Goal: Transaction & Acquisition: Book appointment/travel/reservation

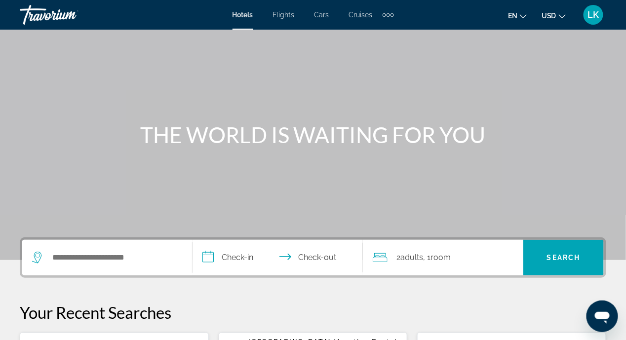
scroll to position [49, 0]
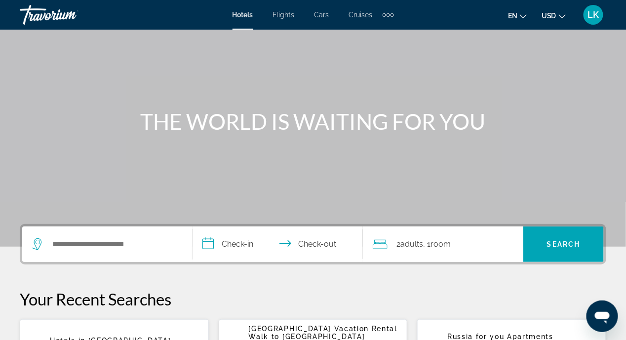
click at [35, 245] on icon "Search widget" at bounding box center [36, 244] width 9 height 12
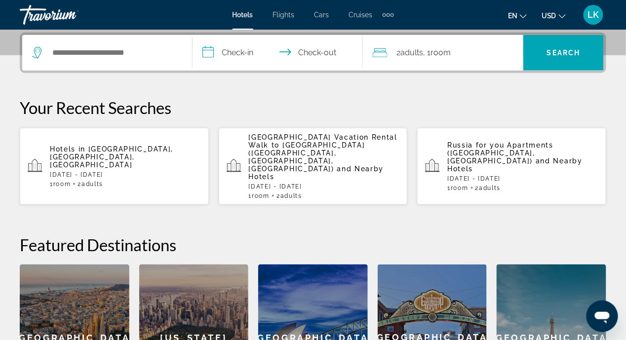
scroll to position [191, 0]
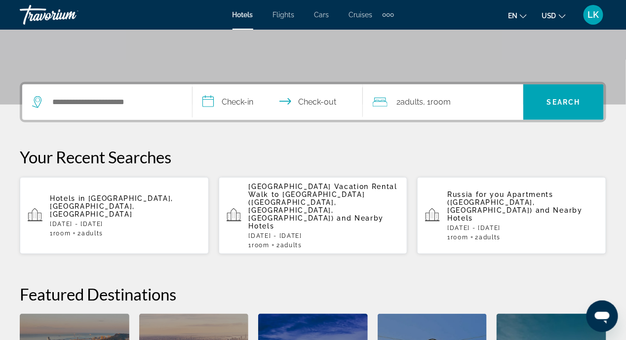
click at [34, 102] on icon "Search widget" at bounding box center [36, 102] width 9 height 12
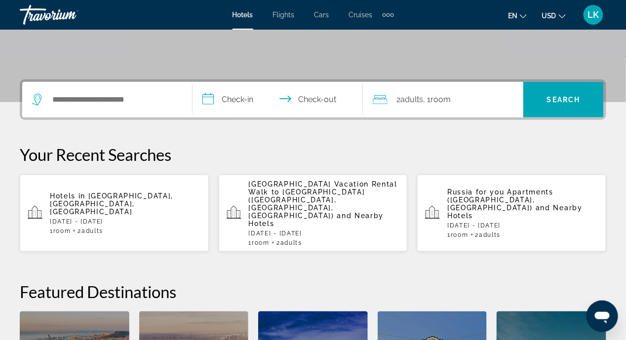
scroll to position [241, 0]
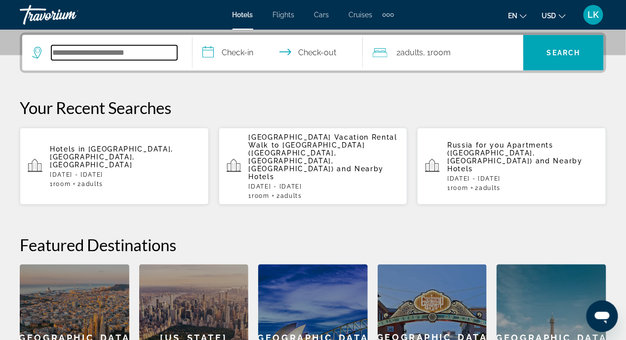
click at [149, 51] on input "Search widget" at bounding box center [114, 52] width 126 height 15
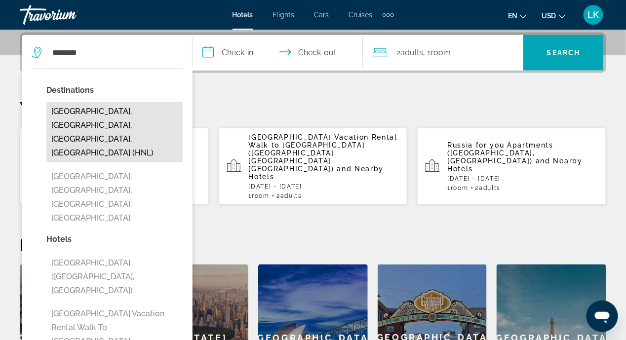
click at [97, 114] on button "[GEOGRAPHIC_DATA], [GEOGRAPHIC_DATA], [GEOGRAPHIC_DATA], [GEOGRAPHIC_DATA] (HNL)" at bounding box center [114, 132] width 136 height 60
type input "**********"
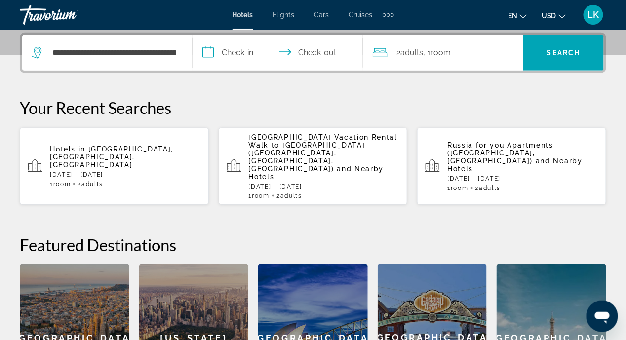
click at [206, 54] on input "**********" at bounding box center [279, 54] width 174 height 38
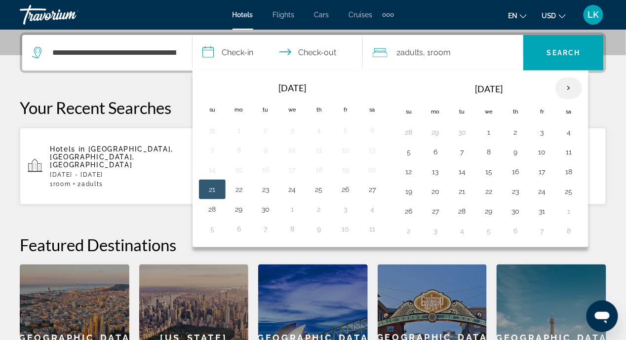
click at [559, 85] on th "Next month" at bounding box center [568, 88] width 27 height 22
click at [560, 85] on th "Next month" at bounding box center [568, 88] width 27 height 22
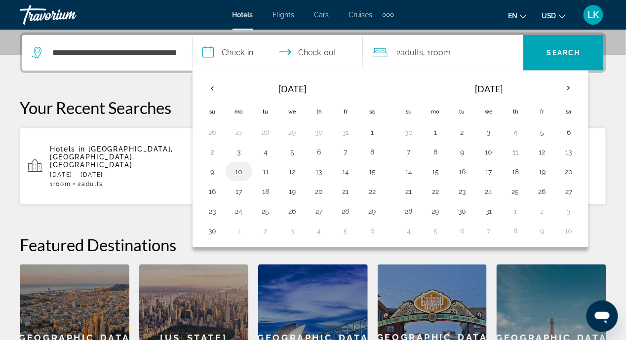
click at [240, 171] on button "10" at bounding box center [239, 172] width 16 height 14
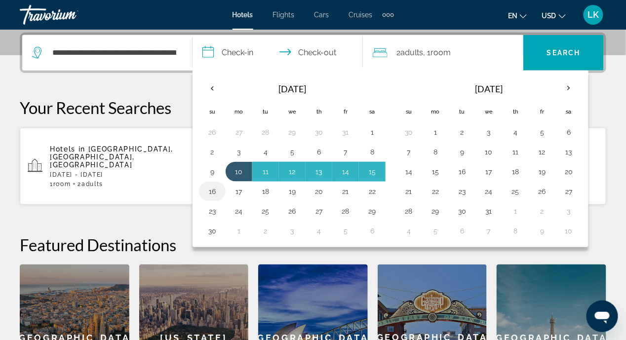
click at [210, 189] on button "16" at bounding box center [212, 192] width 16 height 14
type input "**********"
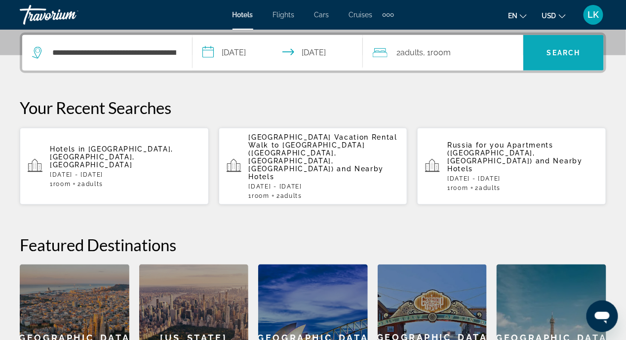
click at [573, 49] on span "Search" at bounding box center [564, 53] width 34 height 8
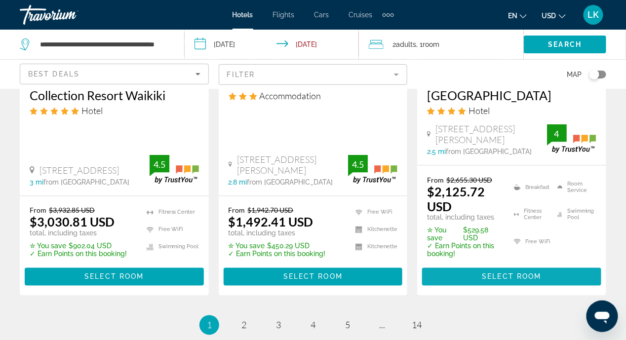
scroll to position [1529, 0]
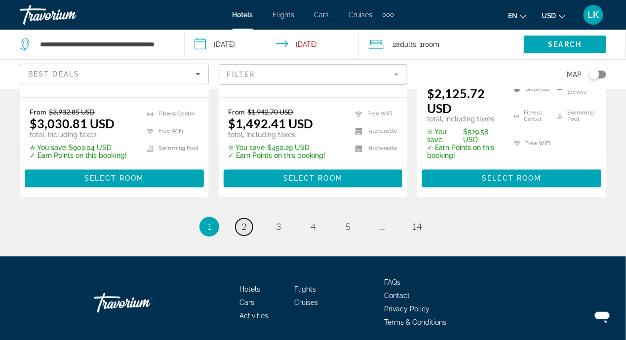
click at [242, 225] on span "2" at bounding box center [243, 227] width 5 height 11
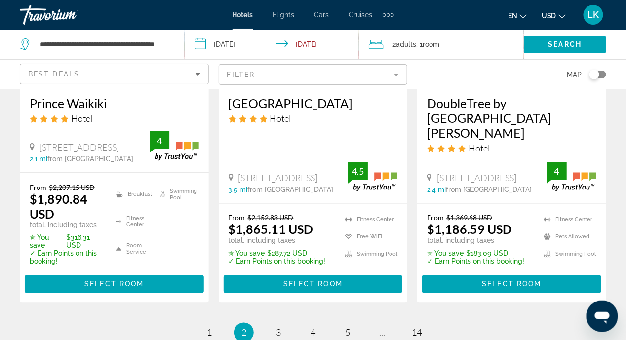
scroll to position [1566, 0]
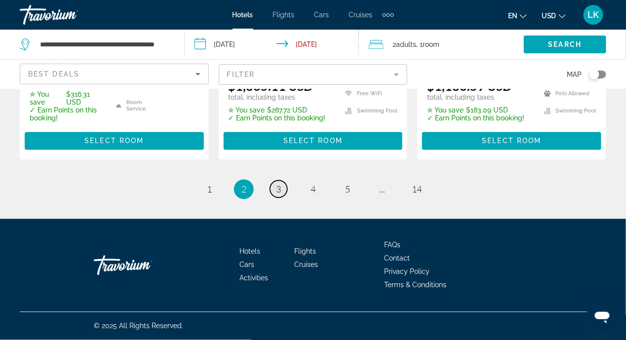
click at [276, 190] on span "3" at bounding box center [278, 189] width 5 height 11
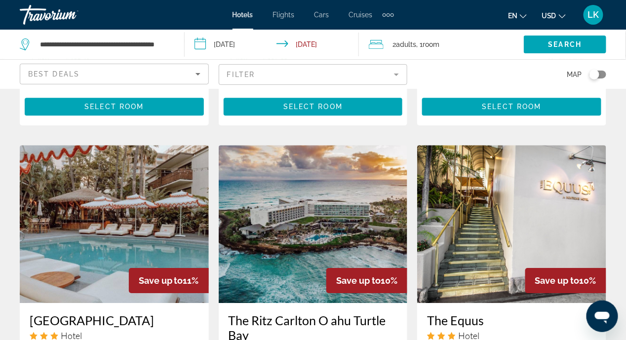
scroll to position [789, 0]
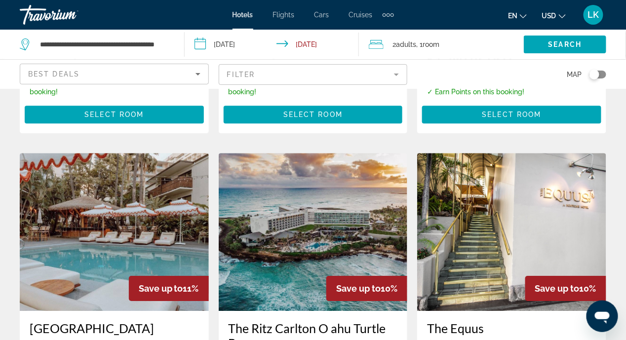
click at [305, 209] on img "Main content" at bounding box center [313, 232] width 189 height 158
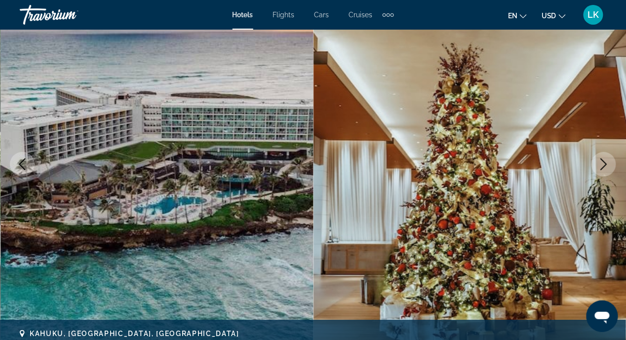
scroll to position [100, 0]
click at [603, 163] on icon "Next image" at bounding box center [603, 164] width 12 height 12
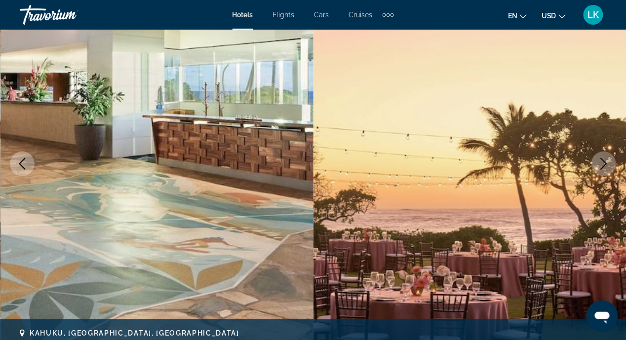
click at [605, 163] on icon "Next image" at bounding box center [603, 164] width 6 height 12
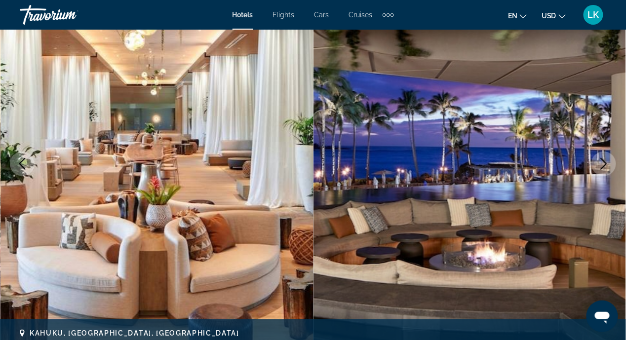
click at [605, 163] on icon "Next image" at bounding box center [603, 164] width 6 height 12
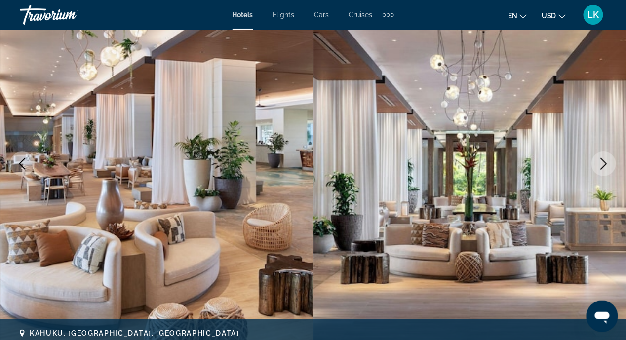
click at [605, 164] on icon "Next image" at bounding box center [603, 164] width 6 height 12
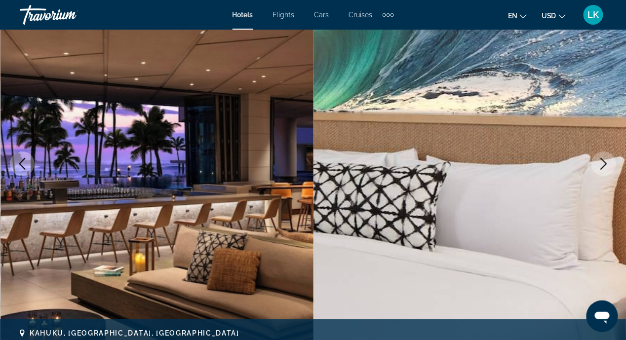
click at [605, 164] on icon "Next image" at bounding box center [603, 164] width 6 height 12
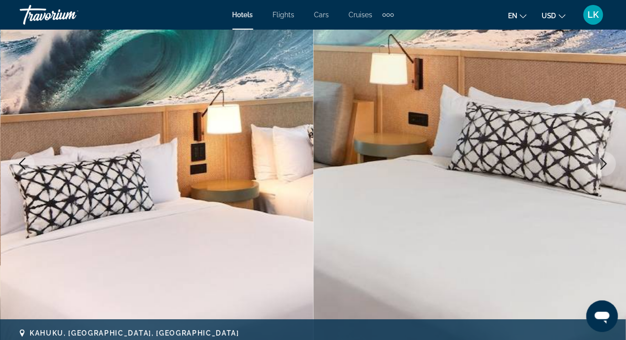
click at [605, 165] on icon "Next image" at bounding box center [603, 164] width 12 height 12
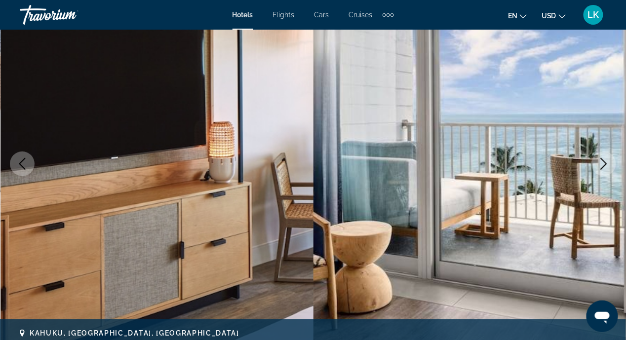
click at [605, 165] on icon "Next image" at bounding box center [603, 164] width 12 height 12
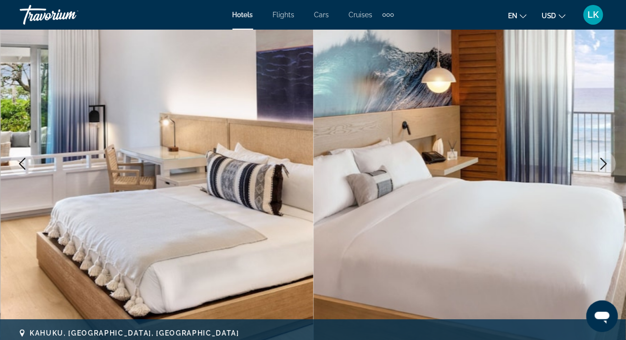
click at [605, 165] on icon "Next image" at bounding box center [603, 164] width 12 height 12
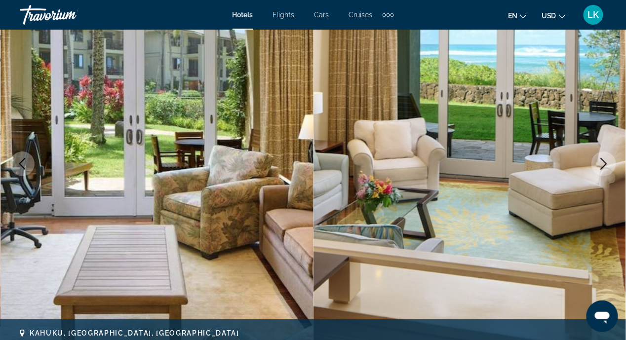
click at [605, 165] on icon "Next image" at bounding box center [603, 164] width 12 height 12
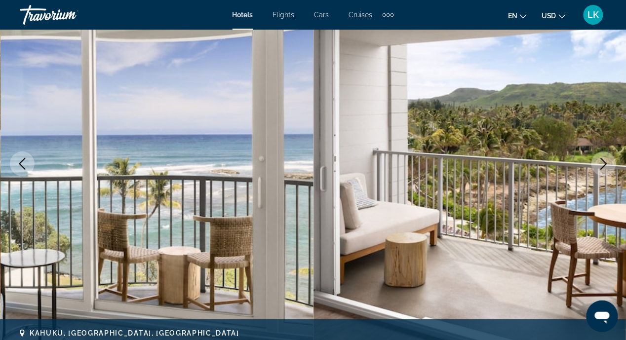
click at [605, 167] on icon "Next image" at bounding box center [603, 164] width 12 height 12
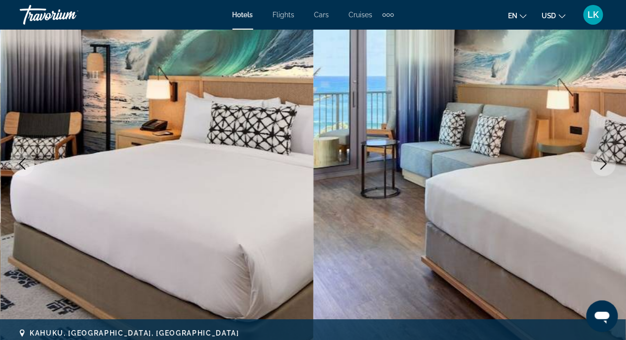
click at [605, 167] on icon "Next image" at bounding box center [603, 164] width 12 height 12
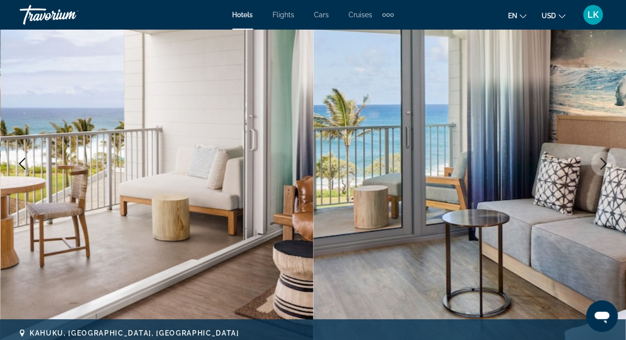
click at [605, 167] on icon "Next image" at bounding box center [603, 164] width 12 height 12
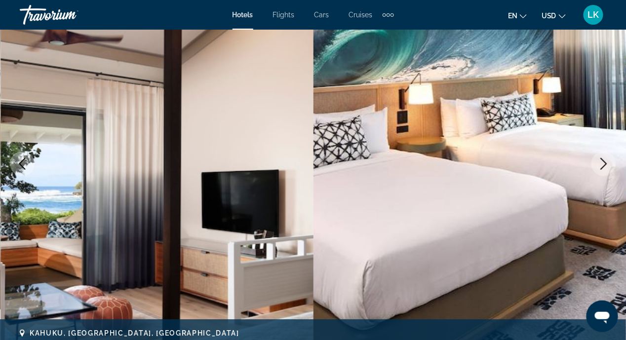
click at [605, 166] on icon "Next image" at bounding box center [603, 164] width 12 height 12
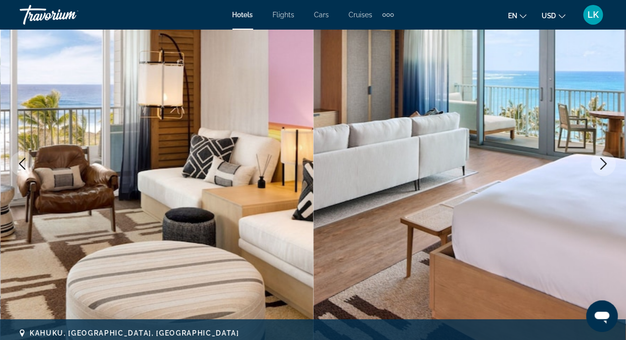
click at [605, 166] on icon "Next image" at bounding box center [603, 164] width 12 height 12
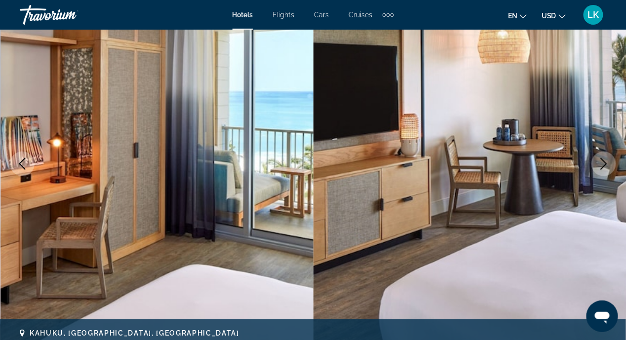
click at [605, 167] on icon "Next image" at bounding box center [603, 164] width 12 height 12
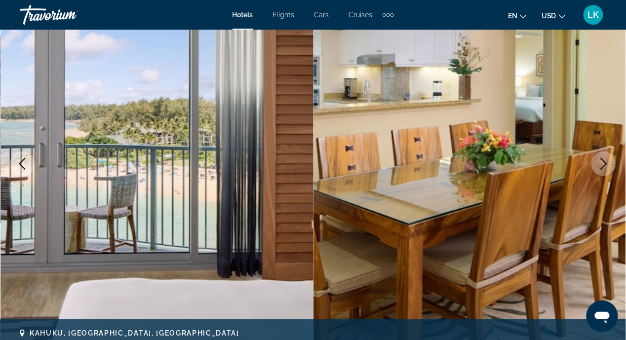
click at [586, 164] on img "Main content" at bounding box center [469, 163] width 313 height 469
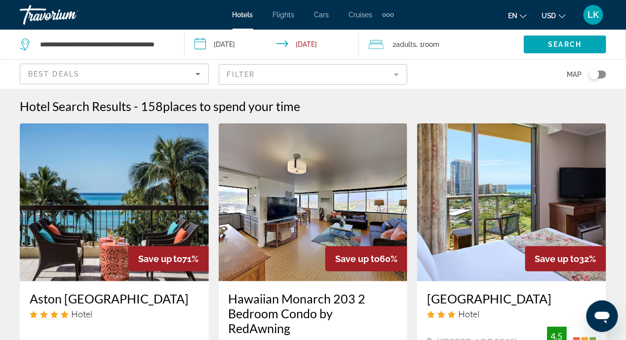
click at [25, 43] on icon "Search widget" at bounding box center [26, 44] width 12 height 12
click at [170, 41] on div "**********" at bounding box center [97, 45] width 154 height 30
click at [162, 42] on input "**********" at bounding box center [104, 44] width 130 height 15
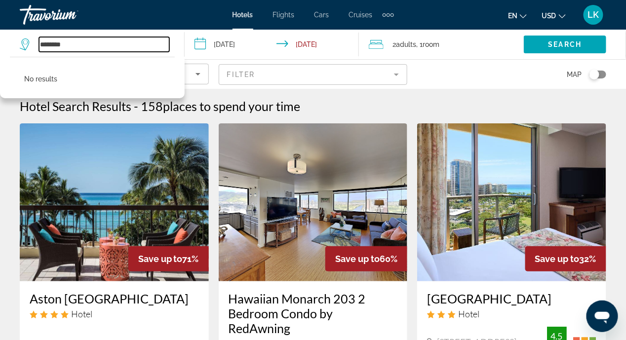
click at [75, 43] on input "********" at bounding box center [104, 44] width 130 height 15
type input "*"
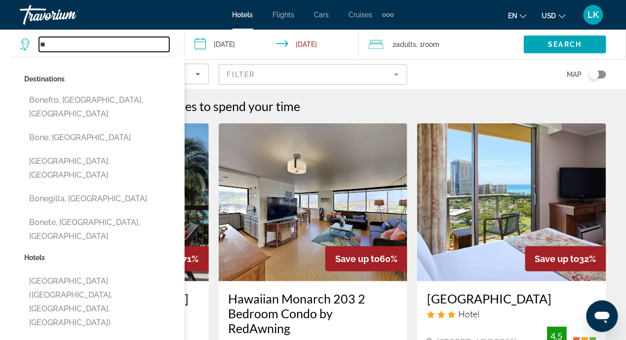
type input "*"
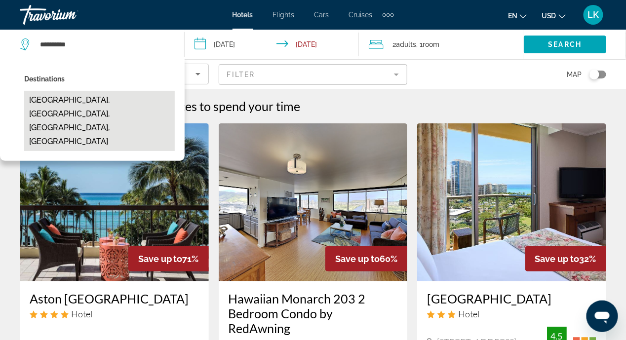
click at [90, 96] on button "[GEOGRAPHIC_DATA], [GEOGRAPHIC_DATA], [GEOGRAPHIC_DATA], [GEOGRAPHIC_DATA]" at bounding box center [99, 121] width 150 height 60
type input "**********"
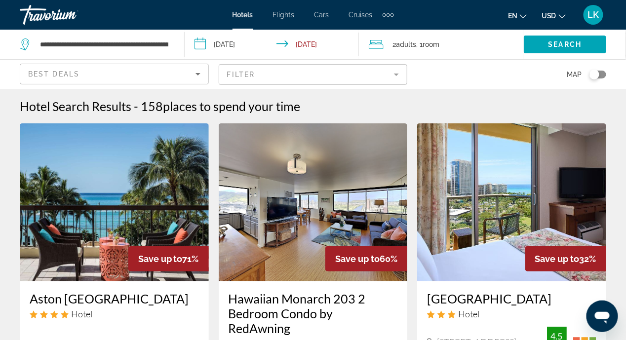
click at [315, 44] on input "**********" at bounding box center [274, 46] width 179 height 33
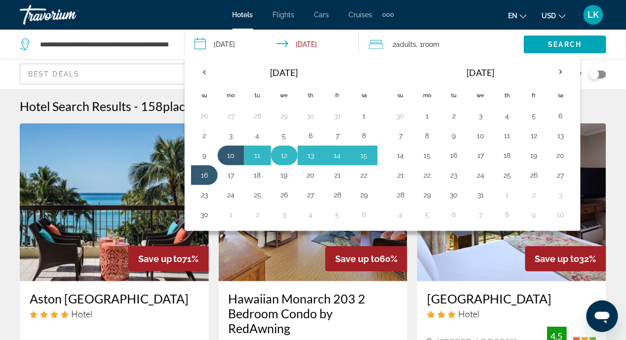
click at [288, 155] on button "12" at bounding box center [284, 155] width 16 height 14
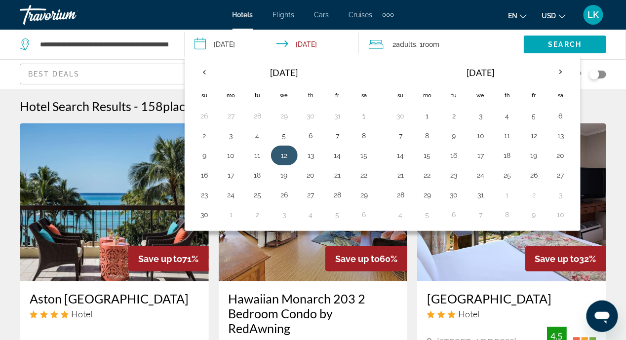
click at [288, 155] on button "12" at bounding box center [284, 155] width 16 height 14
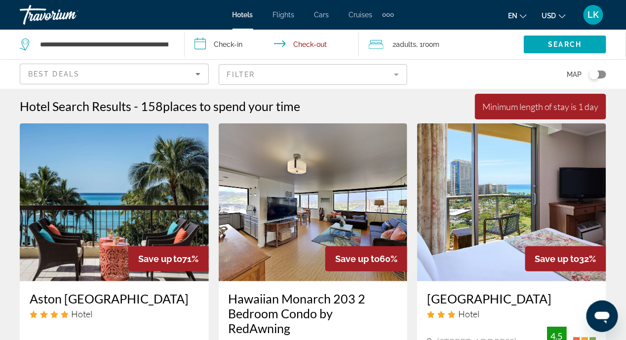
click at [205, 42] on input "**********" at bounding box center [274, 46] width 179 height 33
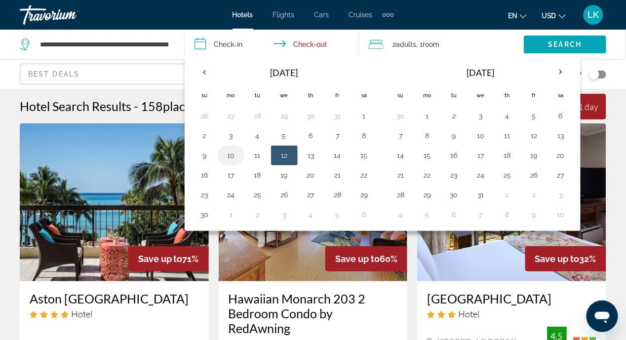
click at [231, 155] on button "10" at bounding box center [231, 155] width 16 height 14
click at [301, 44] on input "**********" at bounding box center [274, 46] width 179 height 33
click at [291, 152] on td "12" at bounding box center [284, 156] width 27 height 20
click at [307, 154] on button "13" at bounding box center [311, 155] width 16 height 14
type input "**********"
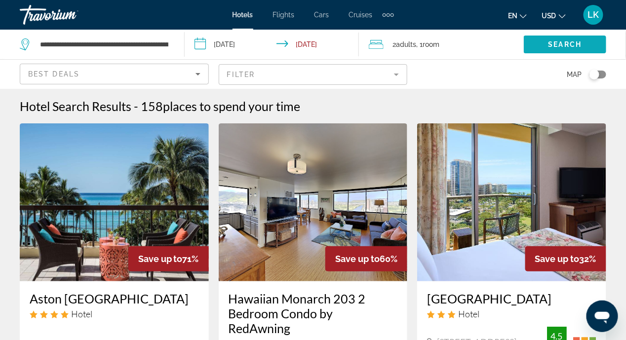
click at [545, 40] on span "Search widget" at bounding box center [564, 45] width 82 height 24
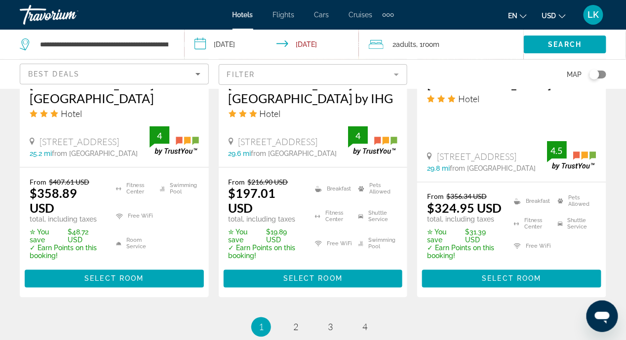
scroll to position [1480, 0]
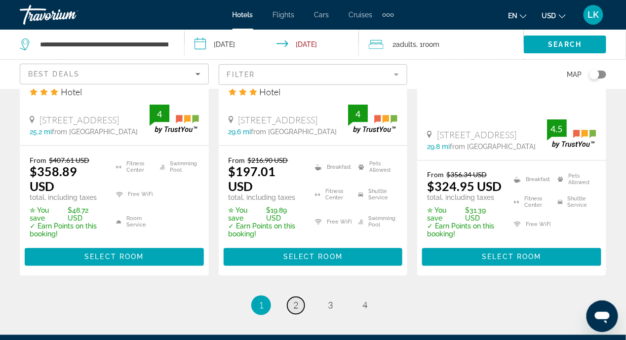
click at [297, 300] on span "2" at bounding box center [295, 305] width 5 height 11
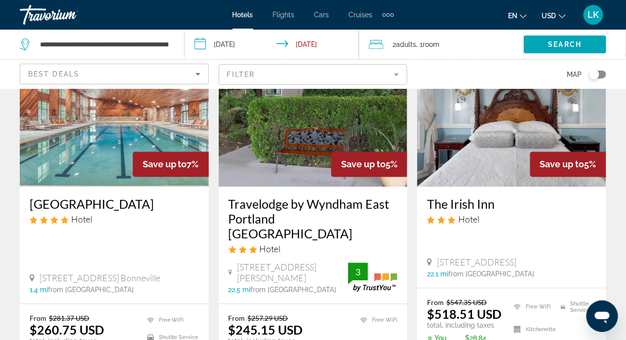
scroll to position [542, 0]
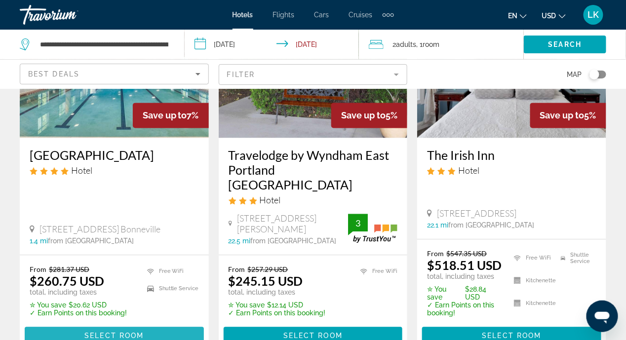
click at [116, 332] on span "Select Room" at bounding box center [113, 336] width 59 height 8
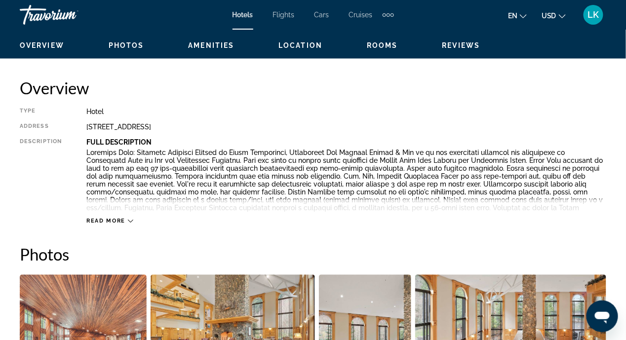
scroll to position [493, 0]
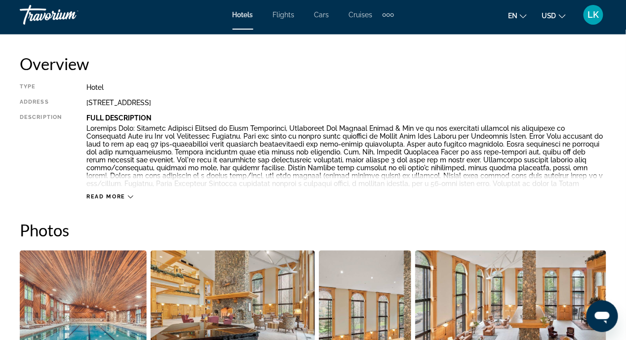
click at [129, 194] on icon "Main content" at bounding box center [130, 196] width 5 height 5
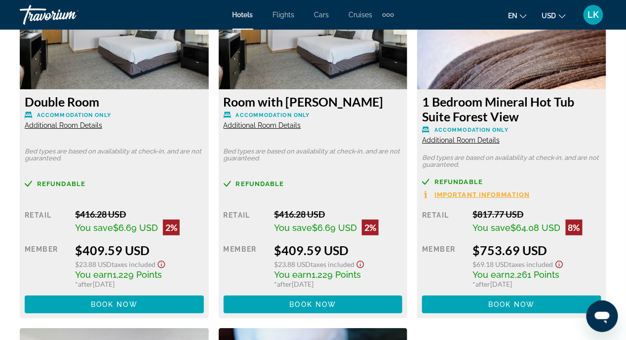
scroll to position [3305, 0]
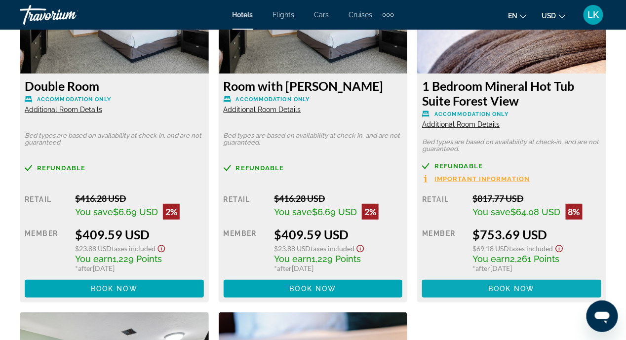
click at [470, 281] on span "Main content" at bounding box center [511, 289] width 179 height 24
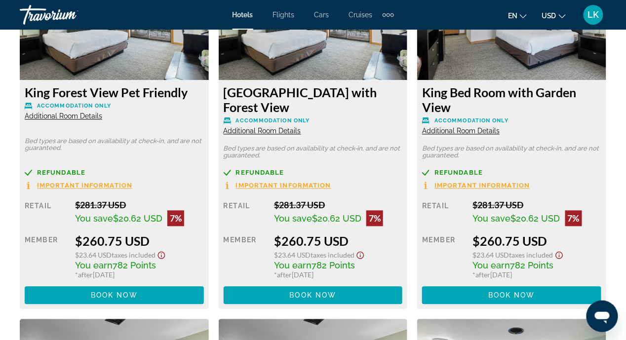
scroll to position [1628, 0]
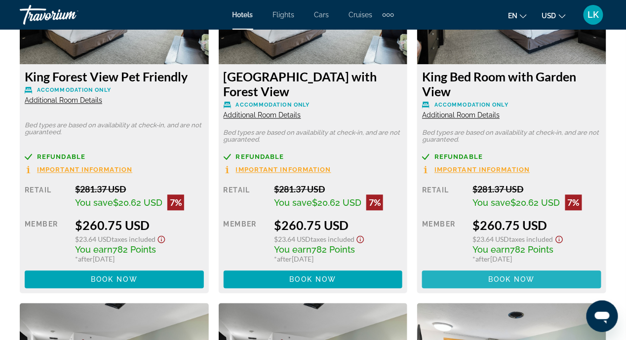
click at [485, 277] on span "Main content" at bounding box center [511, 280] width 179 height 24
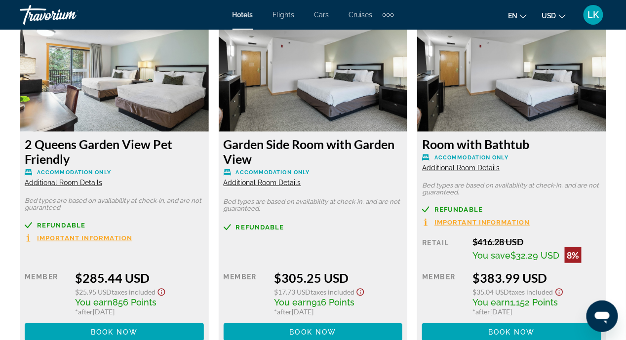
scroll to position [2318, 0]
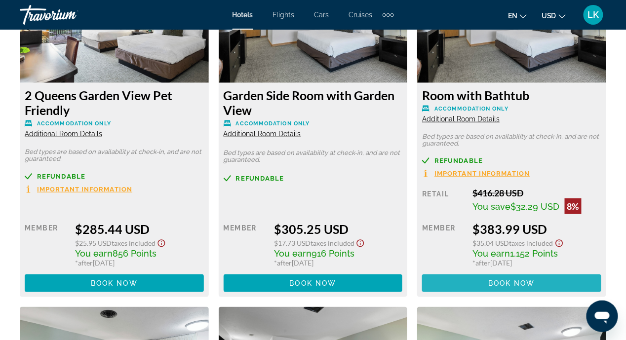
click at [464, 280] on span "Main content" at bounding box center [511, 283] width 179 height 24
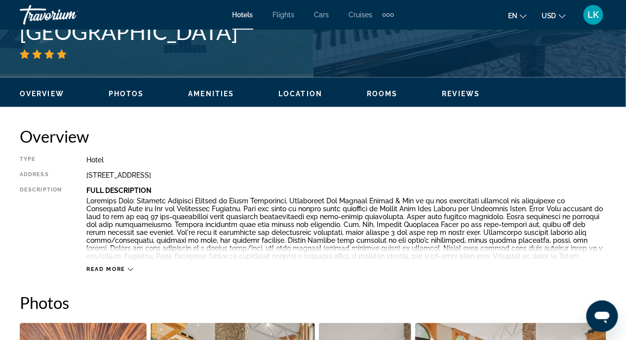
scroll to position [450, 0]
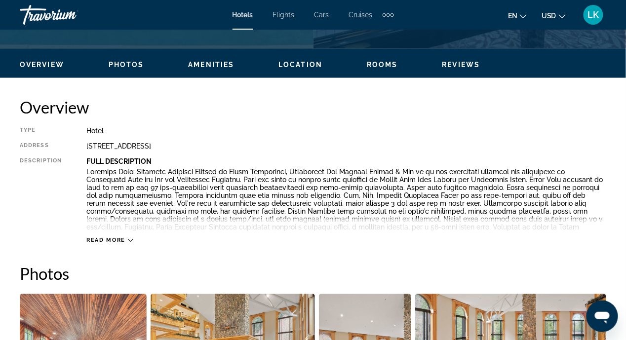
click at [128, 239] on icon "Main content" at bounding box center [130, 240] width 5 height 5
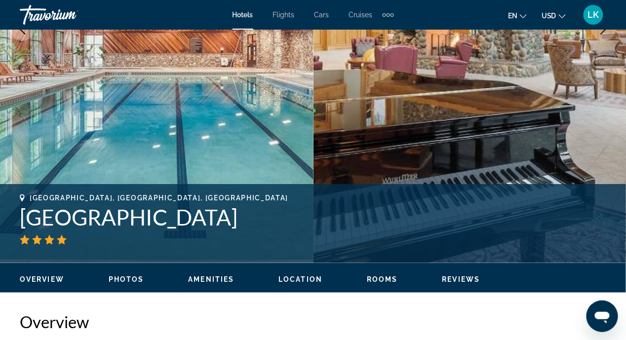
scroll to position [0, 0]
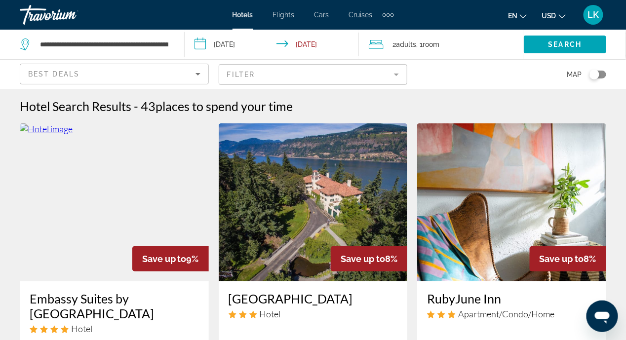
click at [199, 43] on input "**********" at bounding box center [274, 46] width 179 height 33
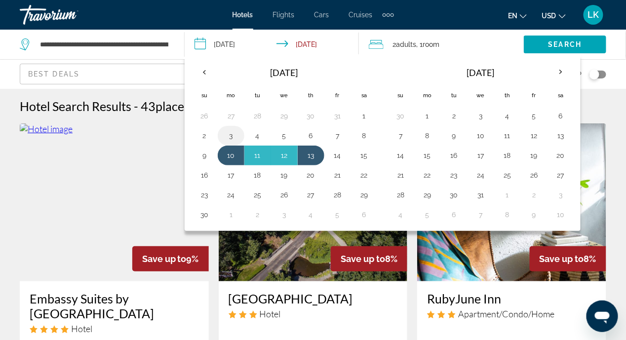
click at [229, 138] on button "3" at bounding box center [231, 136] width 16 height 14
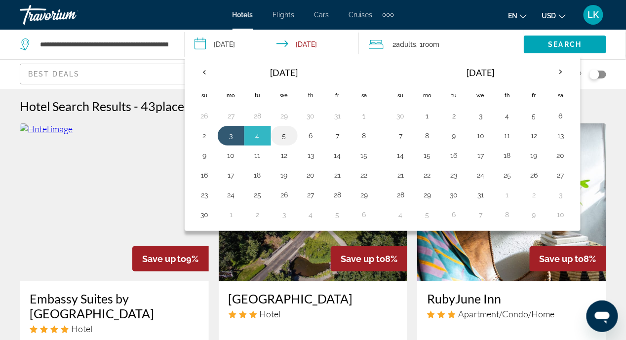
click at [288, 136] on button "5" at bounding box center [284, 136] width 16 height 14
type input "**********"
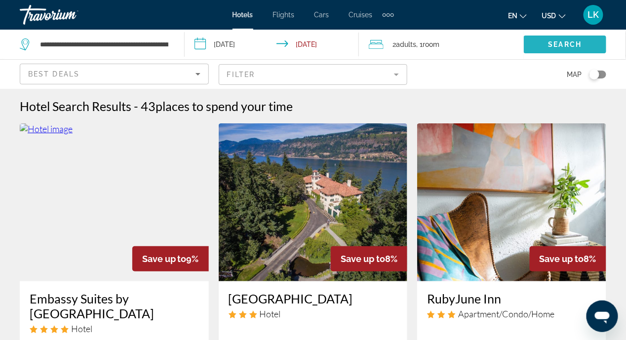
click at [549, 37] on span "Search widget" at bounding box center [564, 45] width 82 height 24
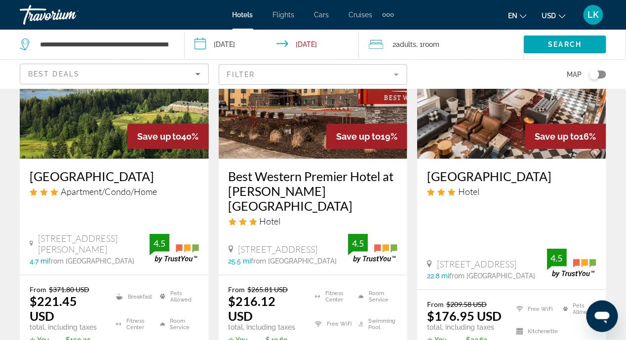
scroll to position [197, 0]
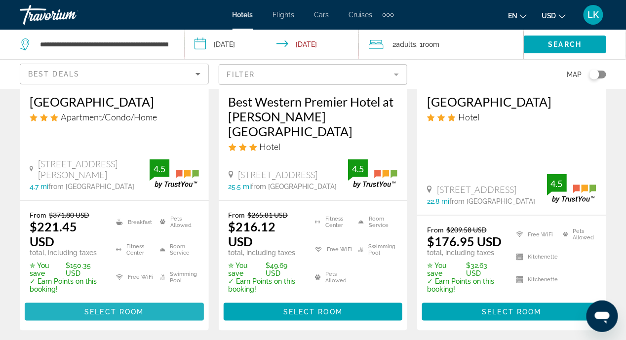
click at [110, 308] on span "Select Room" at bounding box center [113, 312] width 59 height 8
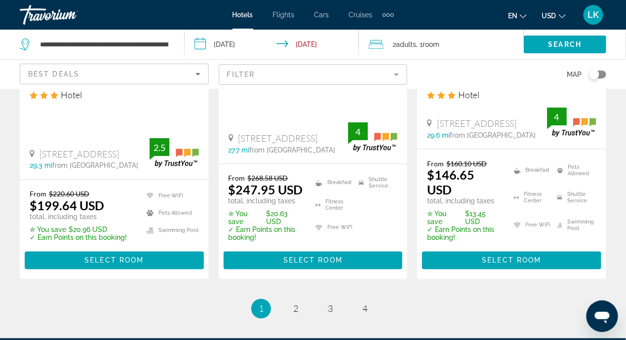
scroll to position [1555, 0]
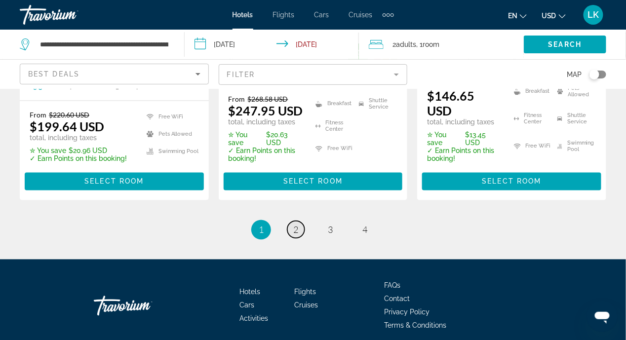
click at [296, 224] on span "2" at bounding box center [295, 229] width 5 height 11
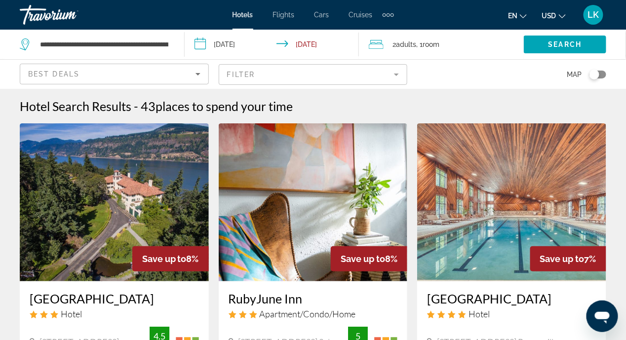
click at [200, 47] on input "**********" at bounding box center [274, 46] width 179 height 33
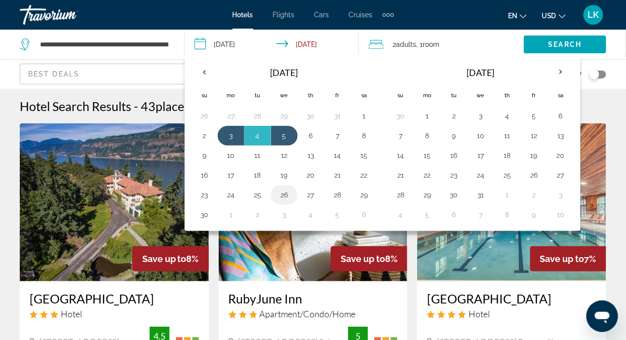
click at [283, 191] on button "26" at bounding box center [284, 195] width 16 height 14
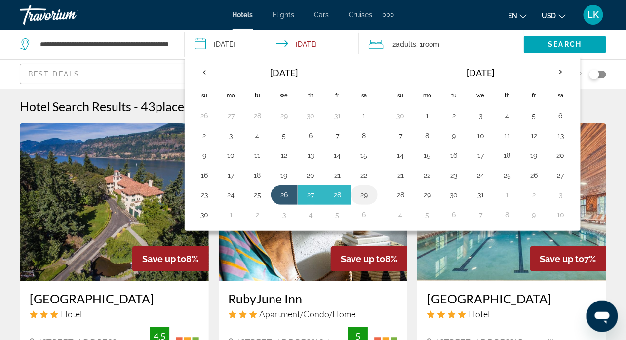
click at [362, 193] on button "29" at bounding box center [364, 195] width 16 height 14
type input "**********"
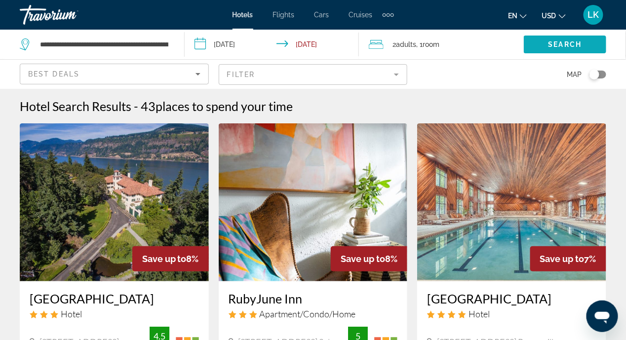
click at [574, 43] on span "Search" at bounding box center [565, 44] width 34 height 8
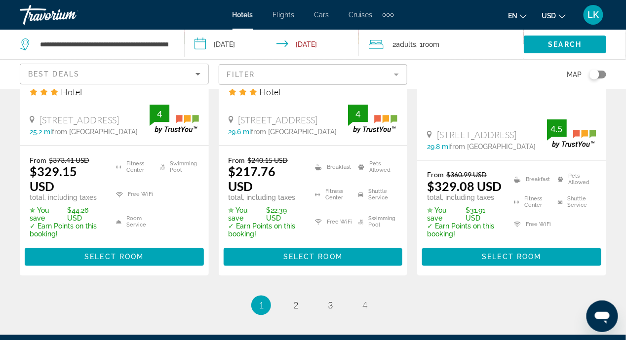
scroll to position [1529, 0]
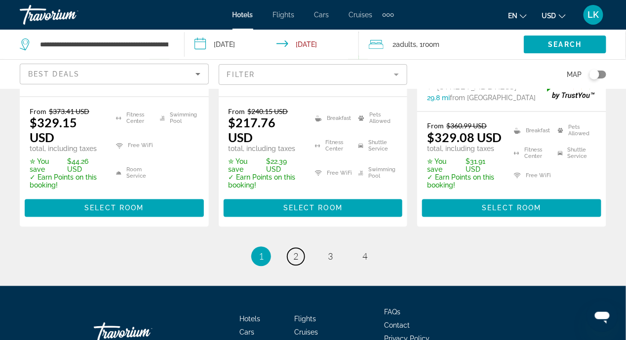
click at [295, 251] on span "2" at bounding box center [295, 256] width 5 height 11
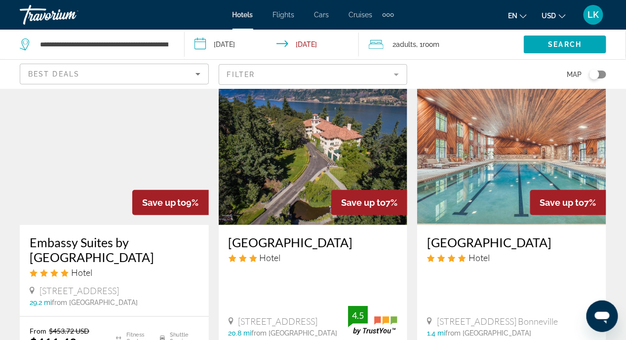
scroll to position [49, 0]
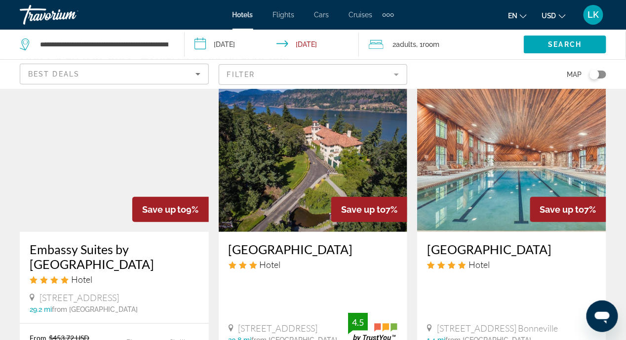
click at [497, 158] on img "Main content" at bounding box center [511, 153] width 189 height 158
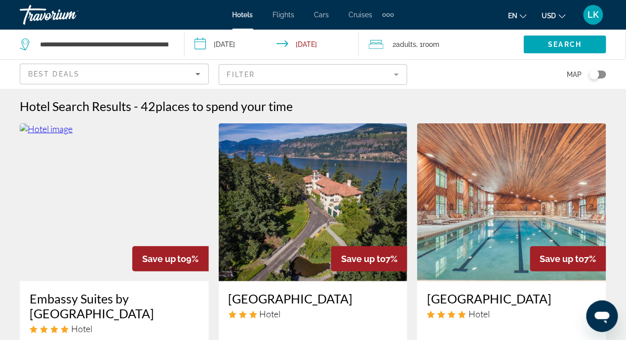
click at [199, 45] on input "**********" at bounding box center [274, 46] width 179 height 33
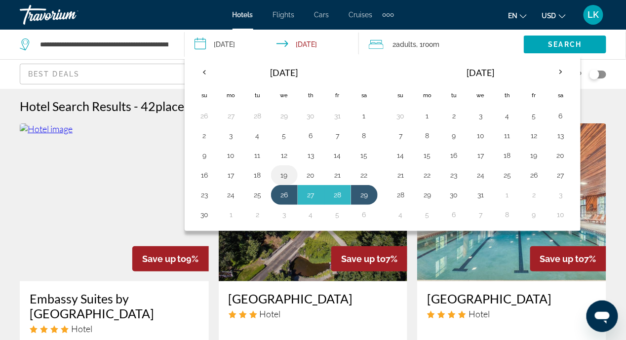
click at [279, 176] on button "19" at bounding box center [284, 175] width 16 height 14
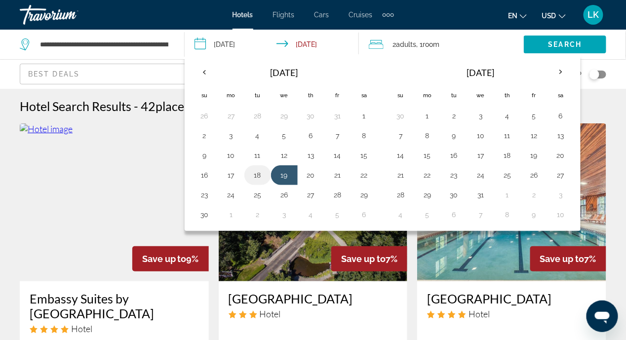
click at [253, 174] on button "18" at bounding box center [258, 175] width 16 height 14
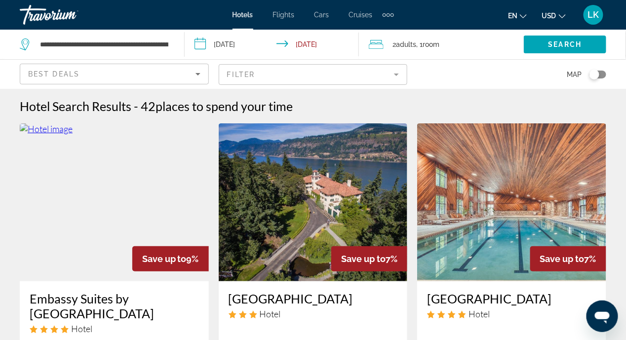
click at [306, 45] on input "**********" at bounding box center [274, 46] width 179 height 33
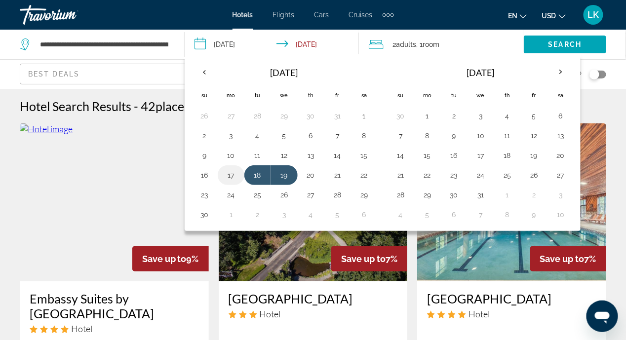
click at [230, 172] on button "17" at bounding box center [231, 175] width 16 height 14
click at [309, 173] on button "20" at bounding box center [311, 175] width 16 height 14
type input "**********"
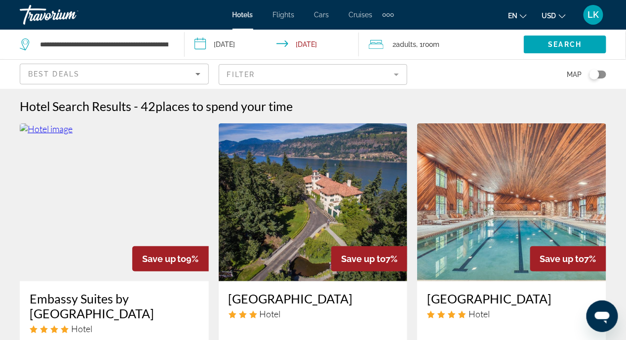
click at [248, 45] on input "**********" at bounding box center [274, 46] width 179 height 33
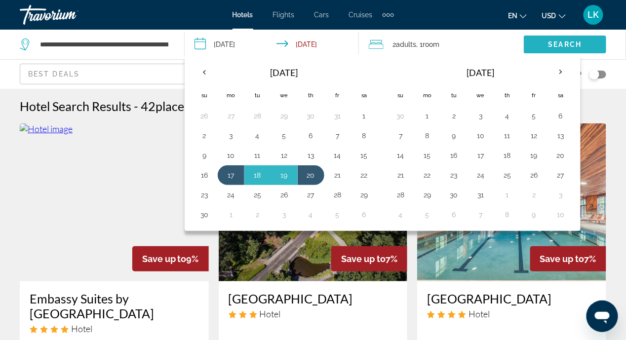
click at [544, 41] on span "Search widget" at bounding box center [564, 45] width 82 height 24
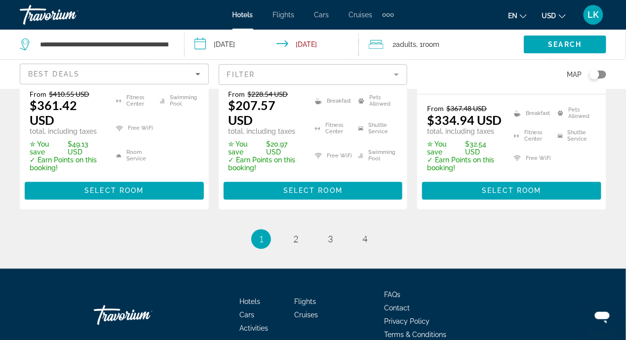
scroll to position [1547, 0]
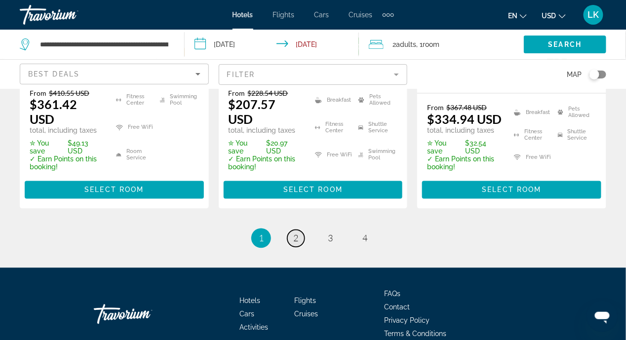
click at [296, 233] on span "2" at bounding box center [295, 238] width 5 height 11
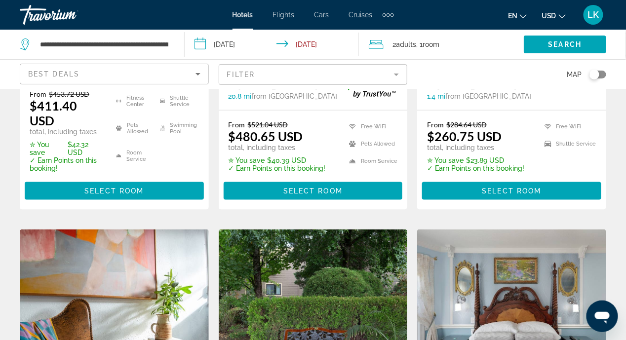
scroll to position [296, 0]
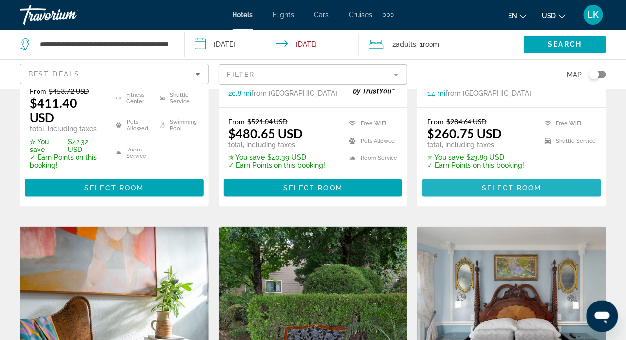
click at [504, 184] on span "Select Room" at bounding box center [511, 188] width 59 height 8
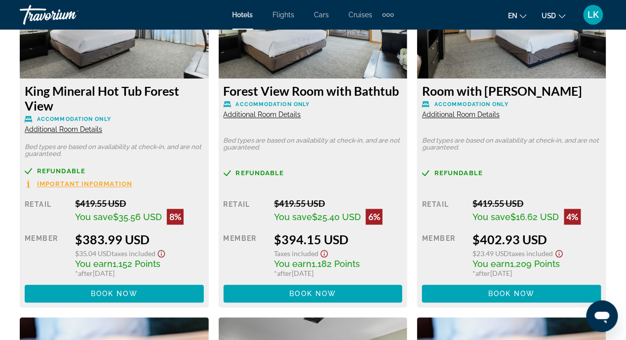
scroll to position [2670, 0]
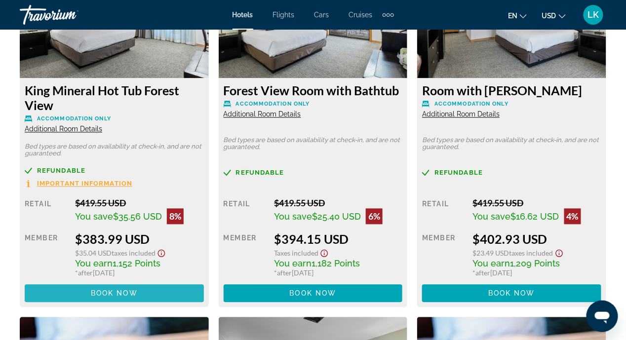
click at [101, 295] on span "Book now" at bounding box center [114, 294] width 47 height 8
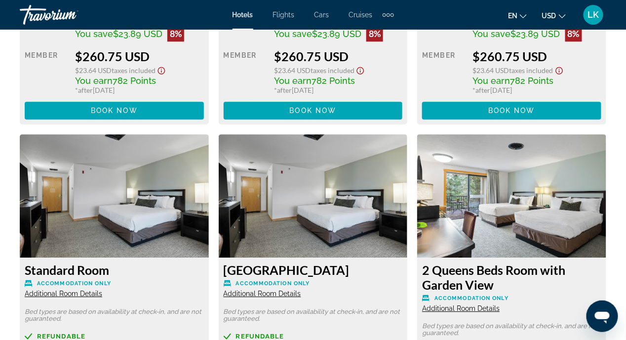
scroll to position [1793, 0]
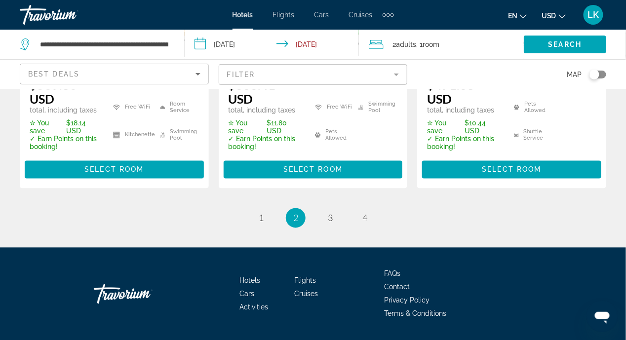
scroll to position [1550, 0]
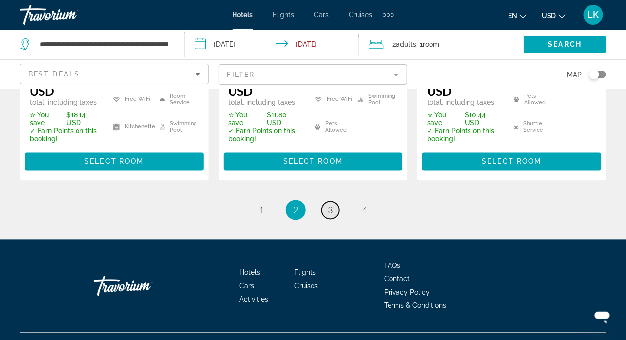
click at [328, 205] on span "3" at bounding box center [330, 210] width 5 height 11
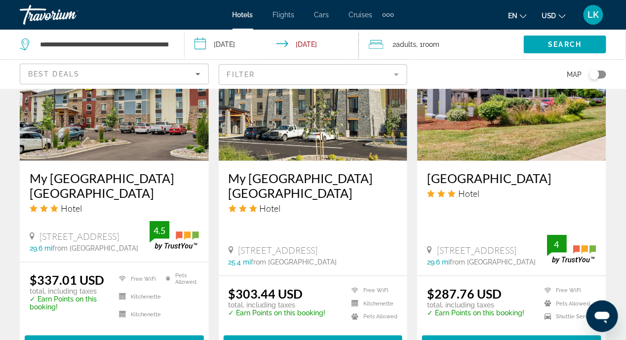
scroll to position [1504, 0]
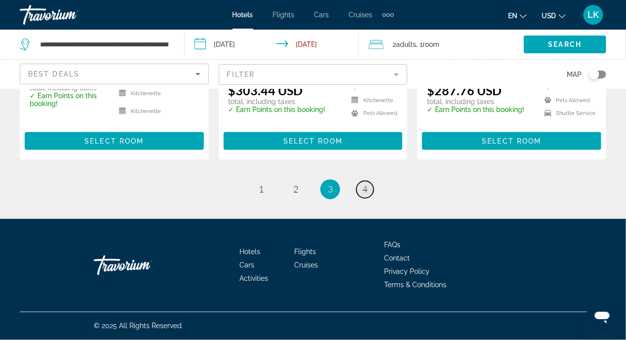
click at [365, 192] on span "4" at bounding box center [364, 189] width 5 height 11
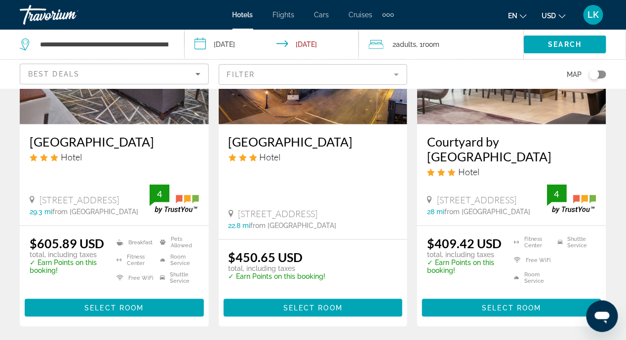
scroll to position [154, 0]
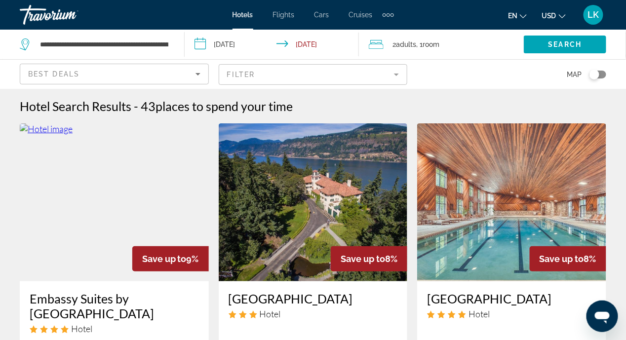
click at [198, 74] on icon "Sort by" at bounding box center [197, 74] width 5 height 2
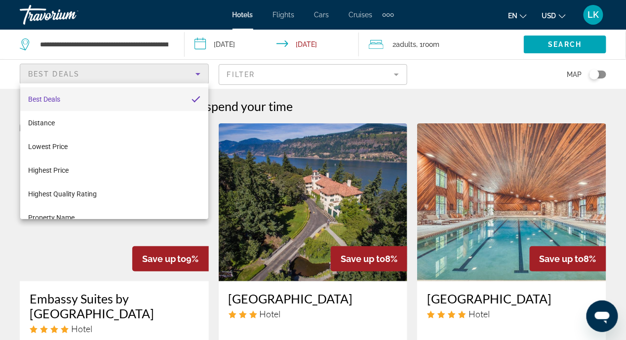
click at [39, 42] on div at bounding box center [313, 170] width 626 height 340
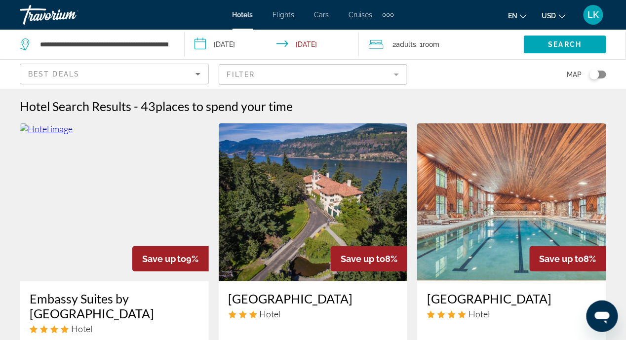
click at [173, 43] on div "**********" at bounding box center [97, 45] width 154 height 30
click at [170, 43] on div "**********" at bounding box center [97, 45] width 154 height 30
click at [167, 48] on input "**********" at bounding box center [104, 44] width 130 height 15
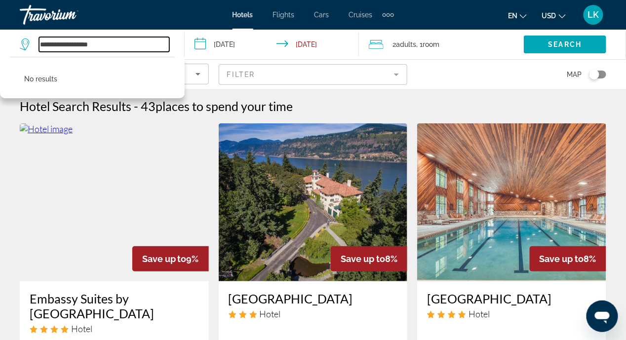
click at [106, 44] on input "**********" at bounding box center [104, 44] width 130 height 15
type input "*"
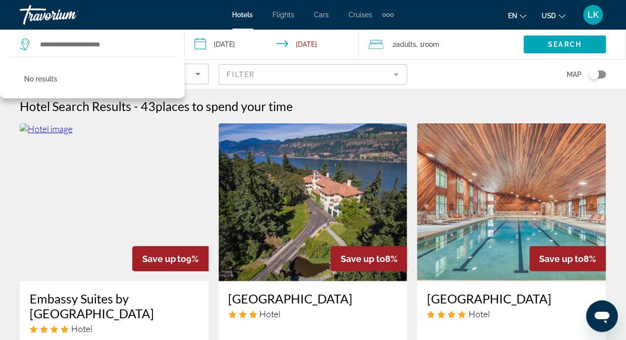
click at [202, 44] on input "**********" at bounding box center [274, 46] width 179 height 33
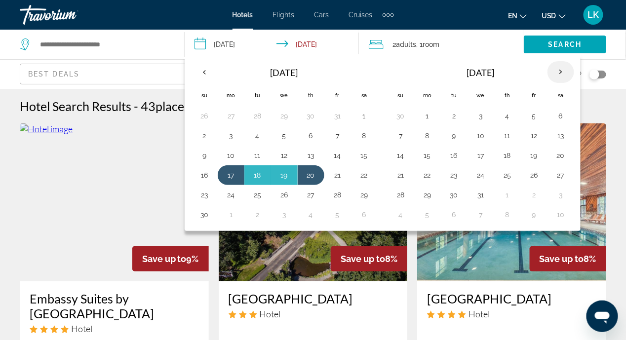
click at [556, 69] on th "Next month" at bounding box center [560, 72] width 27 height 22
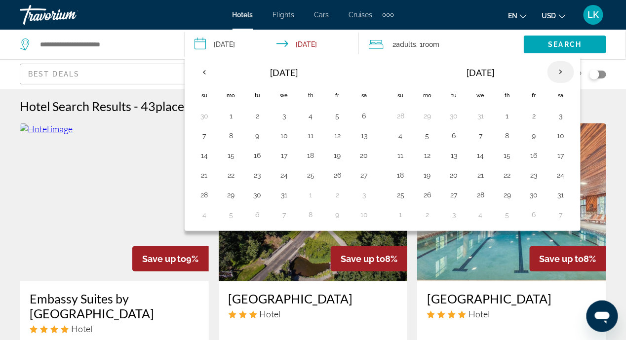
click at [556, 69] on th "Next month" at bounding box center [560, 72] width 27 height 22
click at [423, 133] on button "6" at bounding box center [427, 136] width 16 height 14
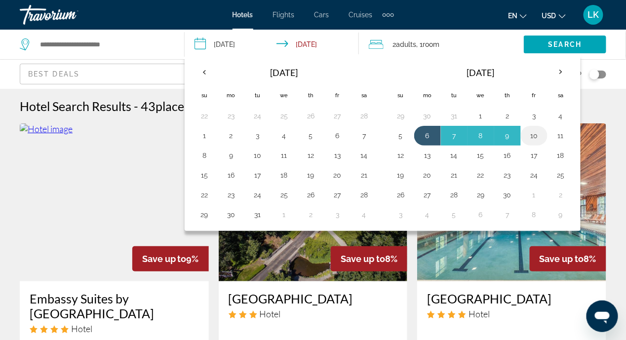
click at [535, 131] on button "10" at bounding box center [534, 136] width 16 height 14
type input "**********"
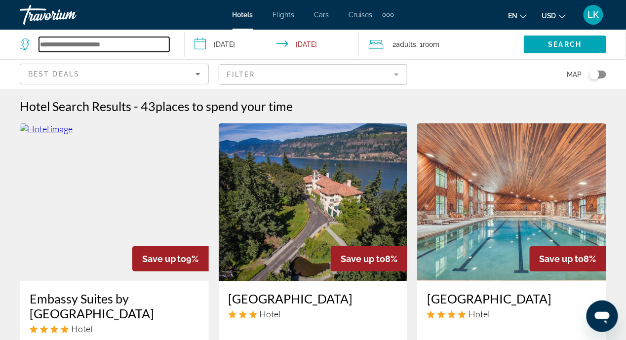
click at [133, 44] on input "Search widget" at bounding box center [104, 44] width 130 height 15
click at [51, 41] on input "Search widget" at bounding box center [104, 44] width 130 height 15
type input "*"
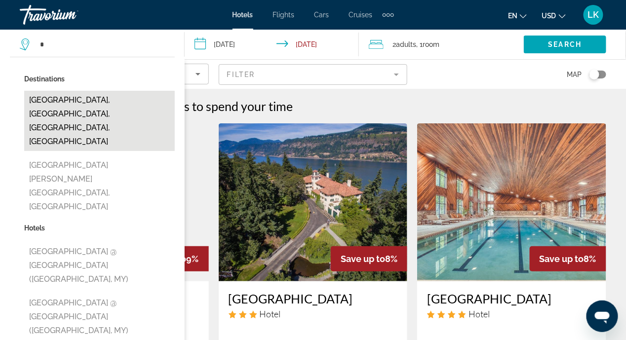
click at [61, 96] on button "[GEOGRAPHIC_DATA], [GEOGRAPHIC_DATA], [GEOGRAPHIC_DATA], [GEOGRAPHIC_DATA]" at bounding box center [99, 121] width 150 height 60
type input "**********"
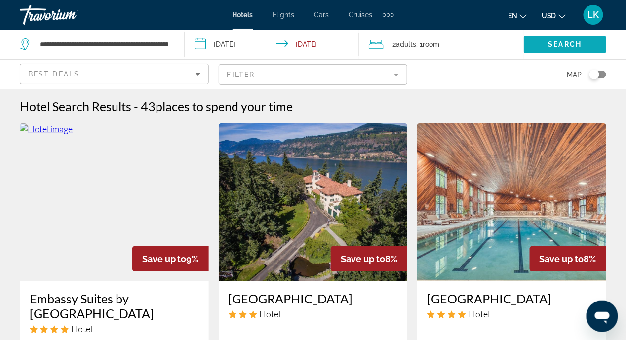
click at [573, 42] on span "Search" at bounding box center [565, 44] width 34 height 8
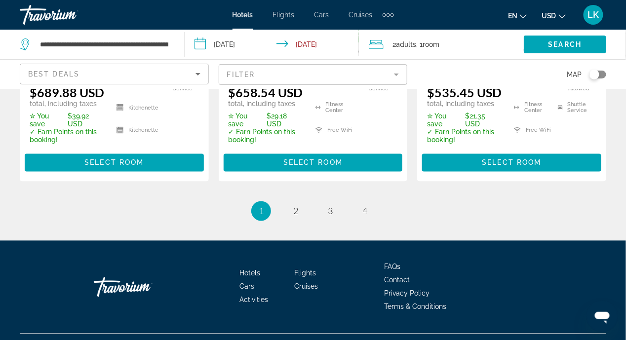
scroll to position [1532, 0]
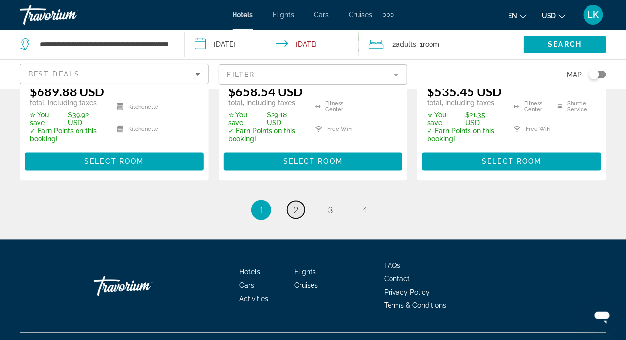
click at [298, 201] on link "page 2" at bounding box center [295, 209] width 17 height 17
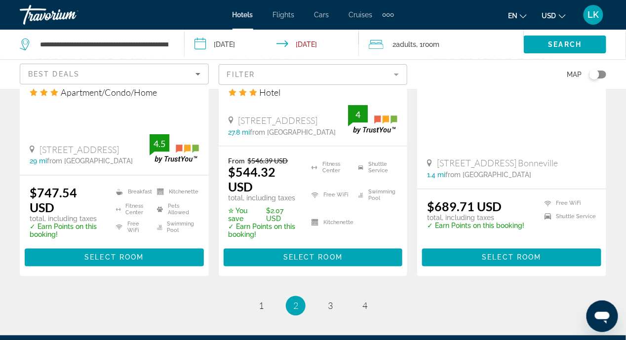
scroll to position [1480, 0]
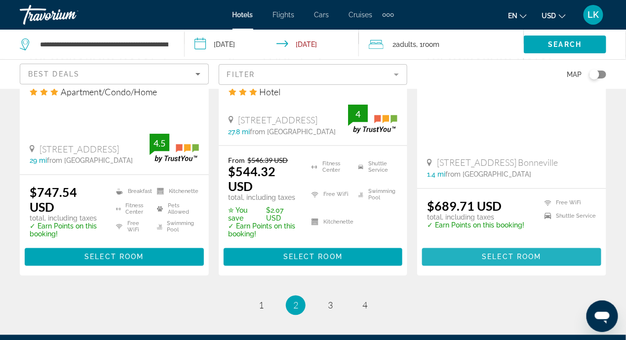
click at [499, 253] on span "Select Room" at bounding box center [511, 257] width 59 height 8
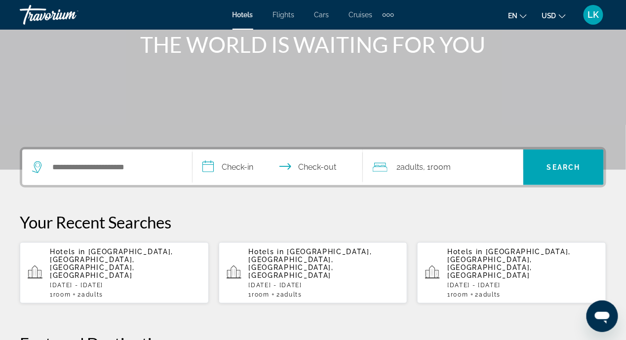
scroll to position [148, 0]
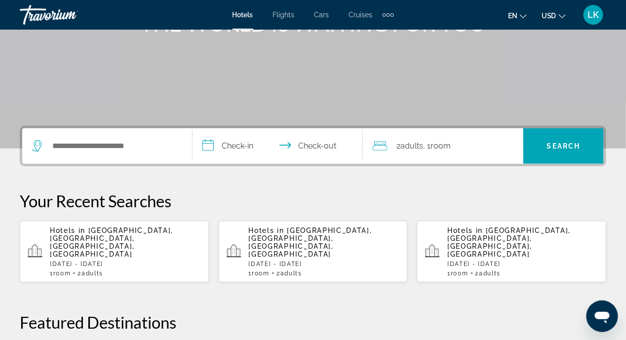
click at [126, 260] on p "Mon, 06 Apr - Fri, 10 Apr" at bounding box center [125, 263] width 151 height 7
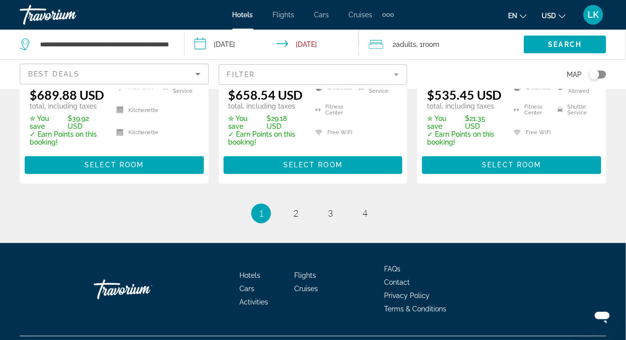
scroll to position [1529, 0]
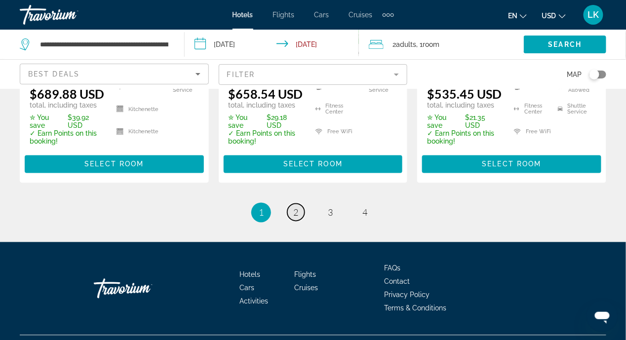
click at [296, 207] on span "2" at bounding box center [295, 212] width 5 height 11
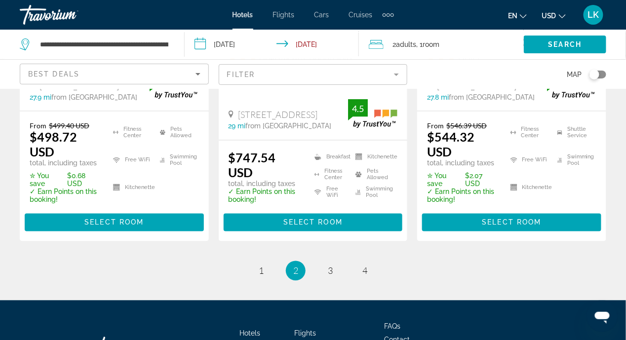
scroll to position [1529, 0]
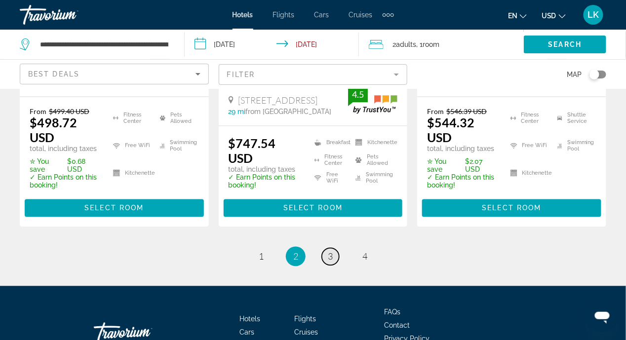
click at [327, 248] on link "page 3" at bounding box center [330, 256] width 17 height 17
